Goal: Transaction & Acquisition: Purchase product/service

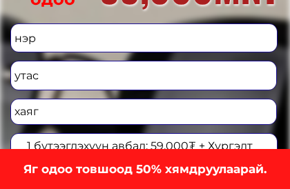
scroll to position [3862, 0]
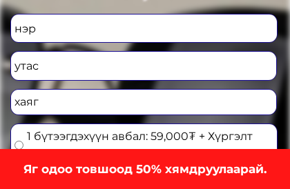
click at [171, 30] on input "text" at bounding box center [144, 29] width 266 height 28
click at [75, 29] on input "text" at bounding box center [144, 29] width 266 height 28
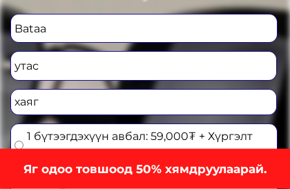
type input "Bataa"
click at [64, 73] on input "tel" at bounding box center [144, 66] width 266 height 28
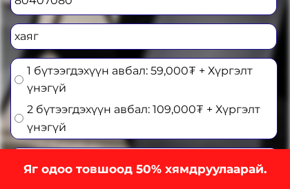
scroll to position [3929, 0]
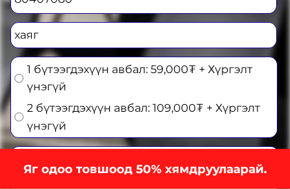
type input "80407080"
click at [169, 35] on input "text" at bounding box center [144, 35] width 266 height 25
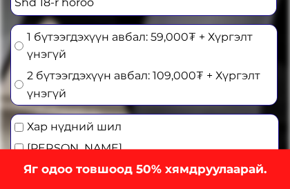
scroll to position [3963, 0]
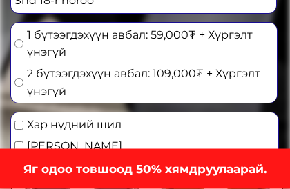
type input "Shd 18-r horoo"
click at [21, 41] on input "radio" at bounding box center [19, 43] width 9 height 9
radio input "true"
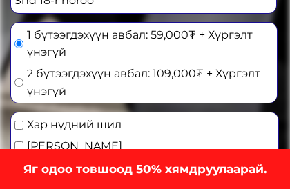
click at [19, 125] on input "checkbox" at bounding box center [19, 125] width 9 height 9
checkbox input "true"
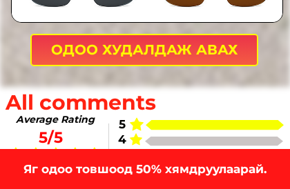
scroll to position [4179, 0]
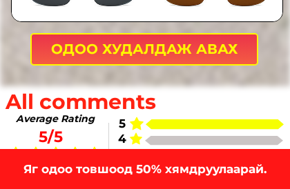
click at [169, 48] on p "ОДОО ХУДАЛДАЖ АВАХ" at bounding box center [144, 50] width 225 height 30
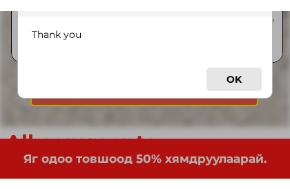
scroll to position [4152, 0]
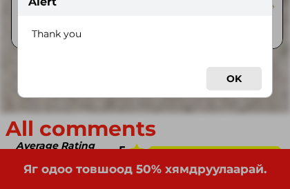
click at [239, 77] on button "OK" at bounding box center [234, 79] width 55 height 24
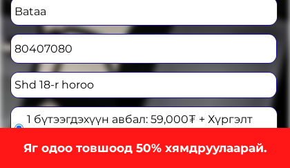
scroll to position [3867, 0]
